Goal: Find specific page/section: Find specific page/section

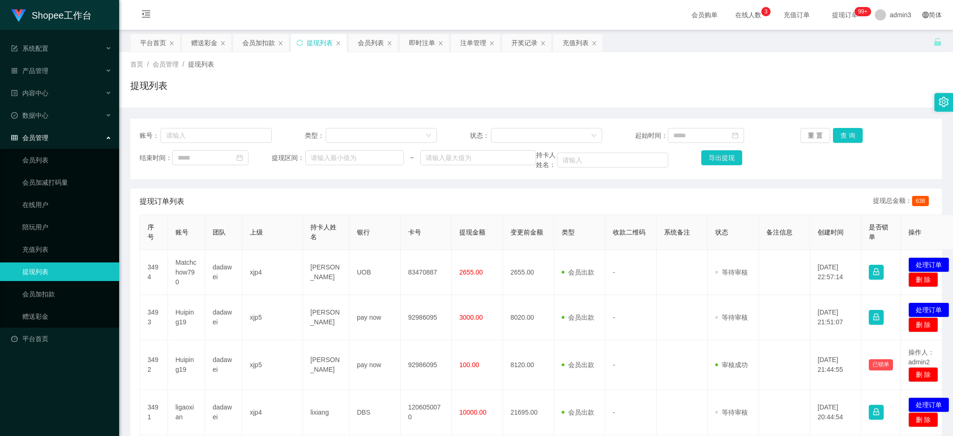
click at [630, 72] on div "首页 / 会员管理 / 提现列表 / 提现列表" at bounding box center [536, 80] width 812 height 40
click at [513, 44] on div "开奖记录" at bounding box center [525, 43] width 26 height 18
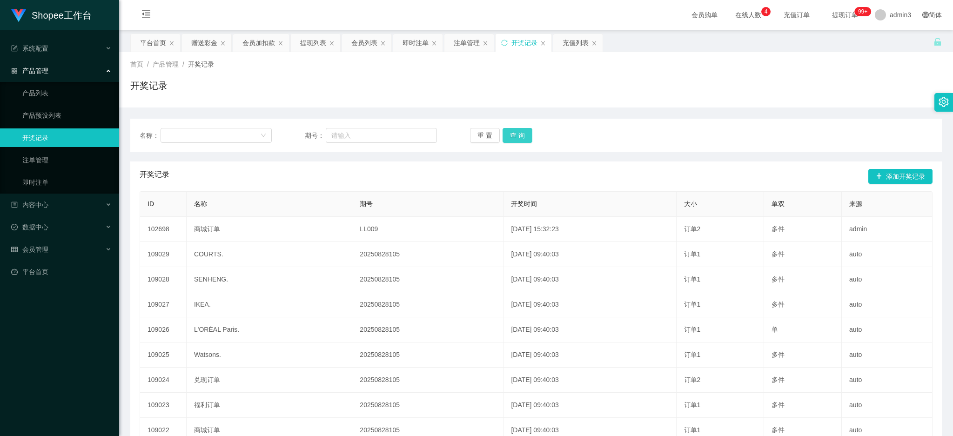
click at [510, 135] on button "查 询" at bounding box center [518, 135] width 30 height 15
click at [514, 132] on button "查 询" at bounding box center [518, 135] width 30 height 15
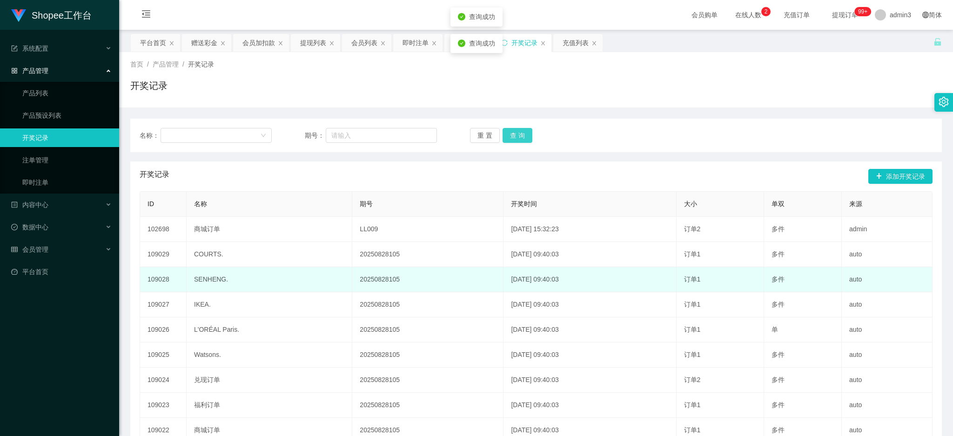
scroll to position [62, 0]
